Goal: Task Accomplishment & Management: Manage account settings

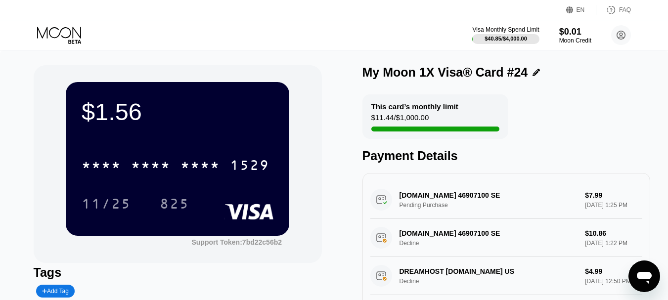
click at [647, 275] on icon "Open messaging window" at bounding box center [644, 278] width 15 height 12
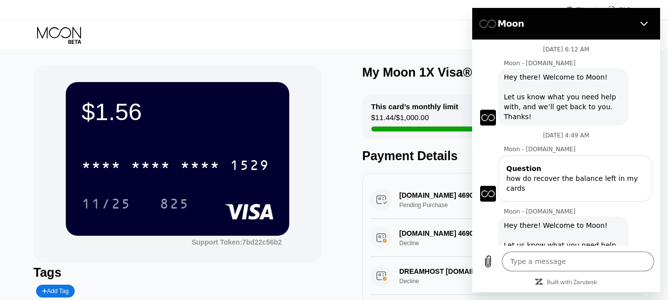
scroll to position [101, 0]
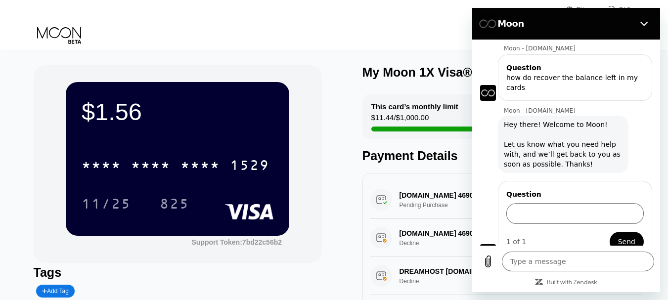
click at [292, 36] on div "Visa Monthly Spend Limit $40.85 / $4,000.00 $0.01 Moon Credit ios3c.com@gmail.c…" at bounding box center [334, 35] width 668 height 30
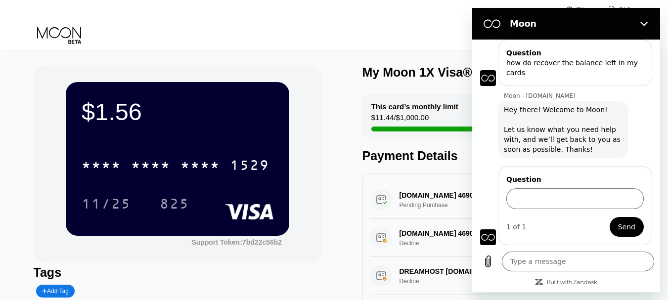
type textarea "x"
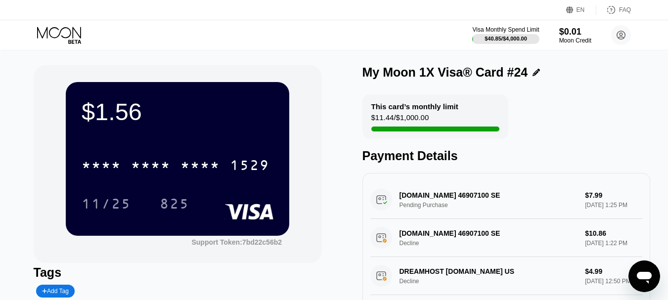
click at [419, 201] on div "[DOMAIN_NAME] 46907100 SE Pending Purchase $7.99 [DATE] 1:25 PM" at bounding box center [506, 200] width 273 height 38
drag, startPoint x: 476, startPoint y: 200, endPoint x: 406, endPoint y: 207, distance: 70.5
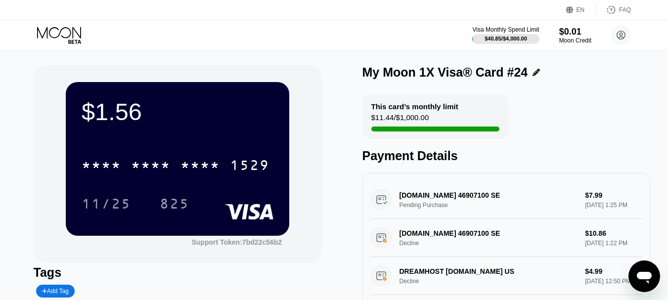
click at [406, 207] on div "One.com 46907100 SE Pending Purchase $7.99 Sep 24, 2025 1:25 PM" at bounding box center [506, 200] width 273 height 38
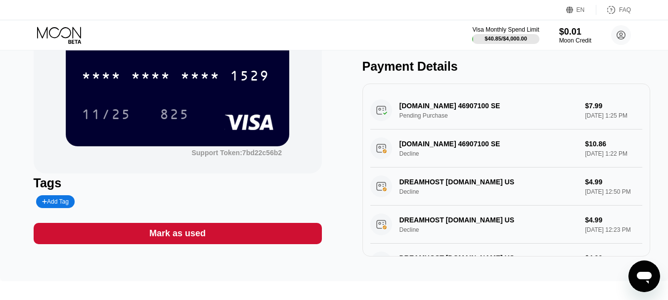
scroll to position [90, 0]
